Goal: Task Accomplishment & Management: Manage account settings

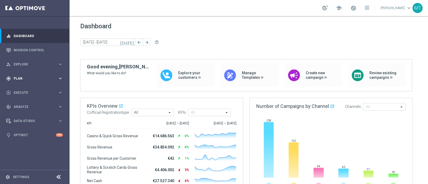
click at [23, 77] on div "gps_fixed Plan" at bounding box center [32, 78] width 52 height 5
click at [28, 87] on div "Target Groups" at bounding box center [41, 90] width 55 height 8
click at [29, 89] on link "Target Groups" at bounding box center [35, 90] width 42 height 4
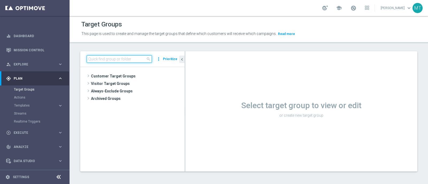
click at [94, 61] on input at bounding box center [119, 58] width 65 height 7
paste input "Master Low only 1st pref lotteries & other lm excl prev camp"
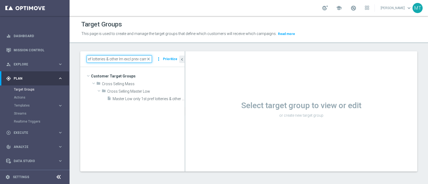
type input "Master Low only 1st pref lotteries & other lm excl prev camp"
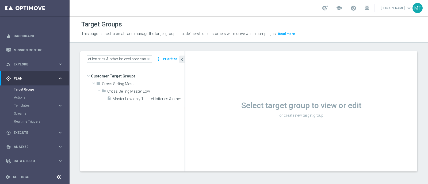
scroll to position [0, 0]
click at [154, 102] on tree-viewport "Customer Target Groups library_add create_new_folder folder" at bounding box center [132, 119] width 104 height 104
click at [150, 98] on span "Master Low only 1st pref lotteries & other lm excl prev camp" at bounding box center [143, 99] width 60 height 5
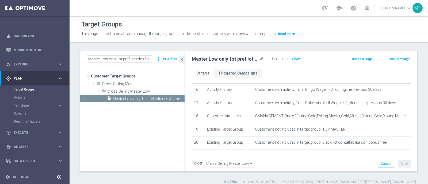
scroll to position [212, 0]
click at [150, 57] on span "close" at bounding box center [148, 59] width 4 height 4
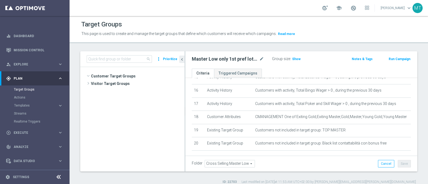
scroll to position [59, 0]
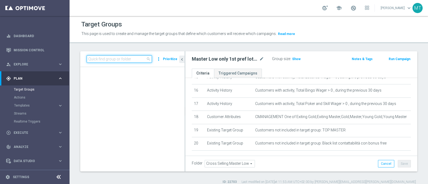
click at [130, 58] on input at bounding box center [119, 58] width 65 height 7
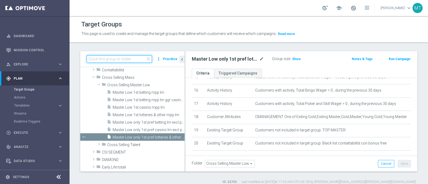
paste input "Talent only 1st pref lotteries & other lm ggr nb lm > 0 excl prev camp"
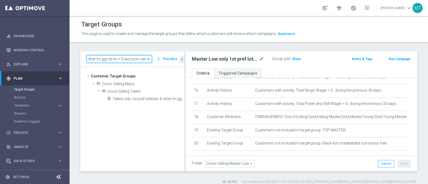
scroll to position [0, 0]
type input "Talent only 1st pref lotteries & other lm ggr nb lm > 0 excl prev camp"
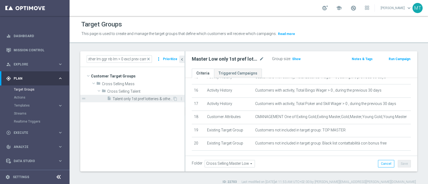
click at [154, 100] on span "Talent only 1st pref lotteries & other lm ggr nb lm > 0 excl prev camp" at bounding box center [143, 99] width 60 height 5
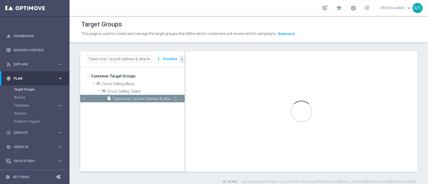
type textarea "1 and 2 and 3 and 4 and 5 and 6 and 7 and 8 and 9 and 10 and 11 and 12 and 13 a…"
type input "Cross Selling Talent"
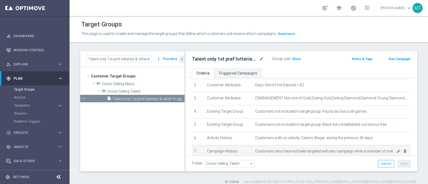
scroll to position [31, 0]
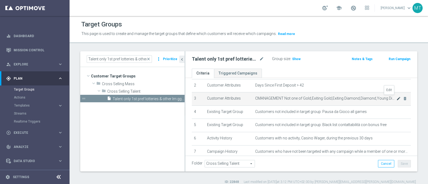
click at [387, 97] on span "CMANAGEMENT Not one of Gold,Exiting Gold,Exiting Diamond,Diamond,Young Diamond,…" at bounding box center [325, 98] width 141 height 5
click at [397, 99] on icon "mode_edit" at bounding box center [399, 99] width 4 height 4
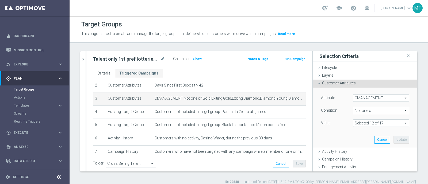
click at [356, 122] on span at bounding box center [382, 123] width 56 height 7
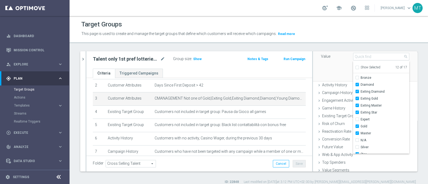
scroll to position [6, 0]
click at [422, 64] on div "Talent only 1st pref lotteries & other lm ggr nb lm > 0 excl prev camp close mo…" at bounding box center [249, 117] width 359 height 133
